Goal: Information Seeking & Learning: Learn about a topic

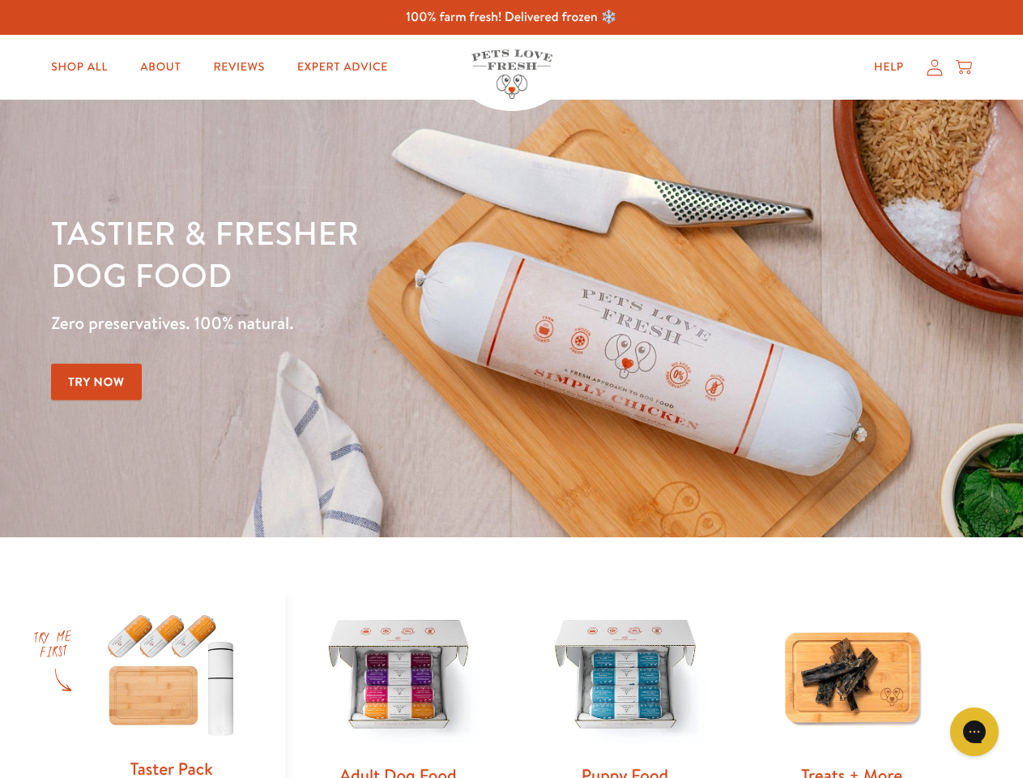
click at [511, 389] on div "Tastier & fresher dog food Zero preservatives. 100% natural. Try Now" at bounding box center [358, 318] width 614 height 214
click at [975, 731] on icon "Gorgias live chat" at bounding box center [973, 730] width 15 height 15
